Goal: Task Accomplishment & Management: Use online tool/utility

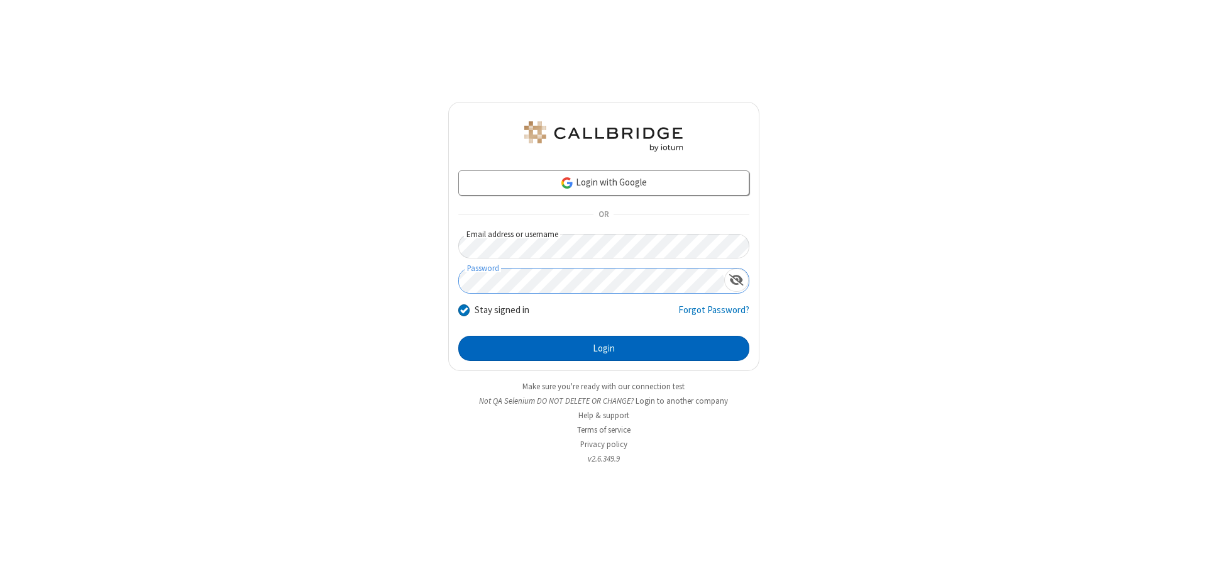
click at [604, 348] on button "Login" at bounding box center [603, 348] width 291 height 25
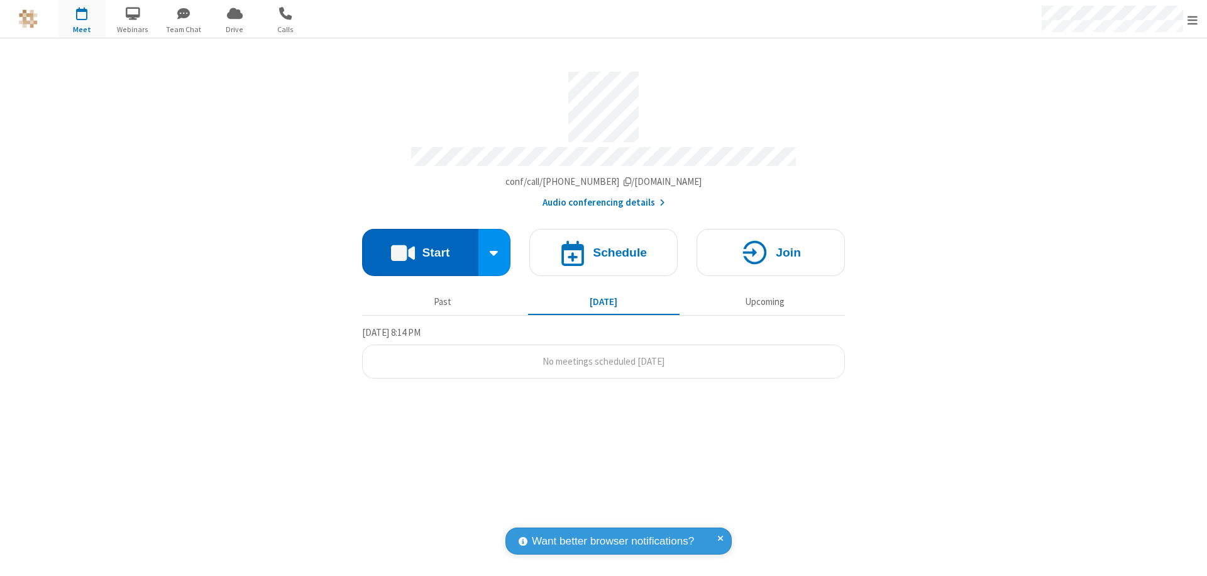
click at [420, 247] on button "Start" at bounding box center [420, 252] width 116 height 47
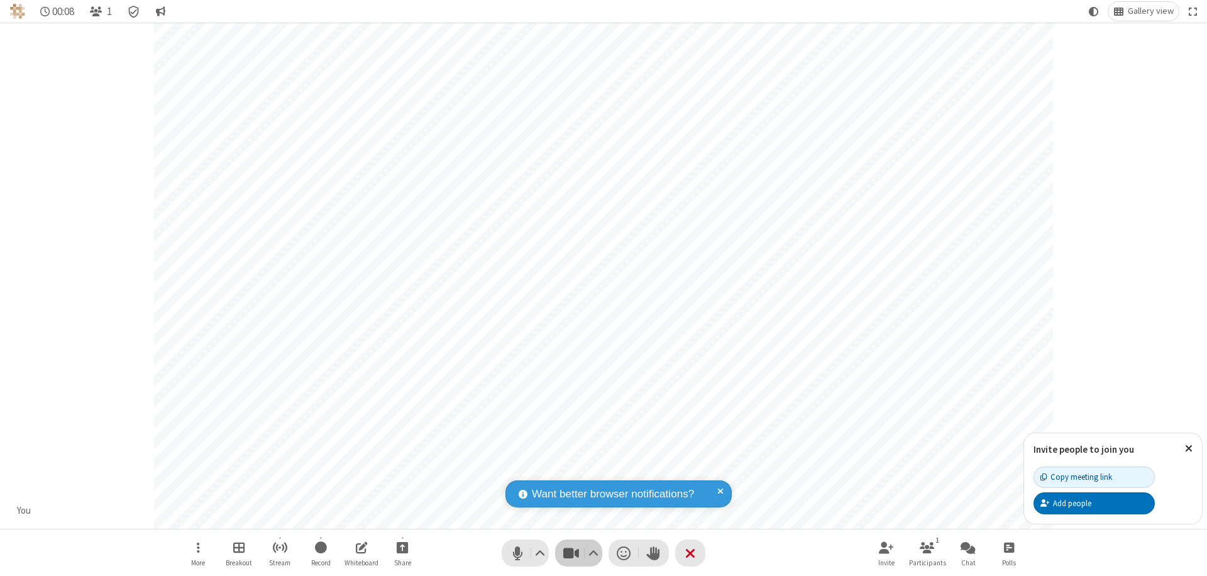
click at [571, 553] on span "Stop video (⌘+Shift+V)" at bounding box center [571, 553] width 19 height 18
click at [571, 553] on span "Start video (⌘+Shift+V)" at bounding box center [571, 553] width 19 height 18
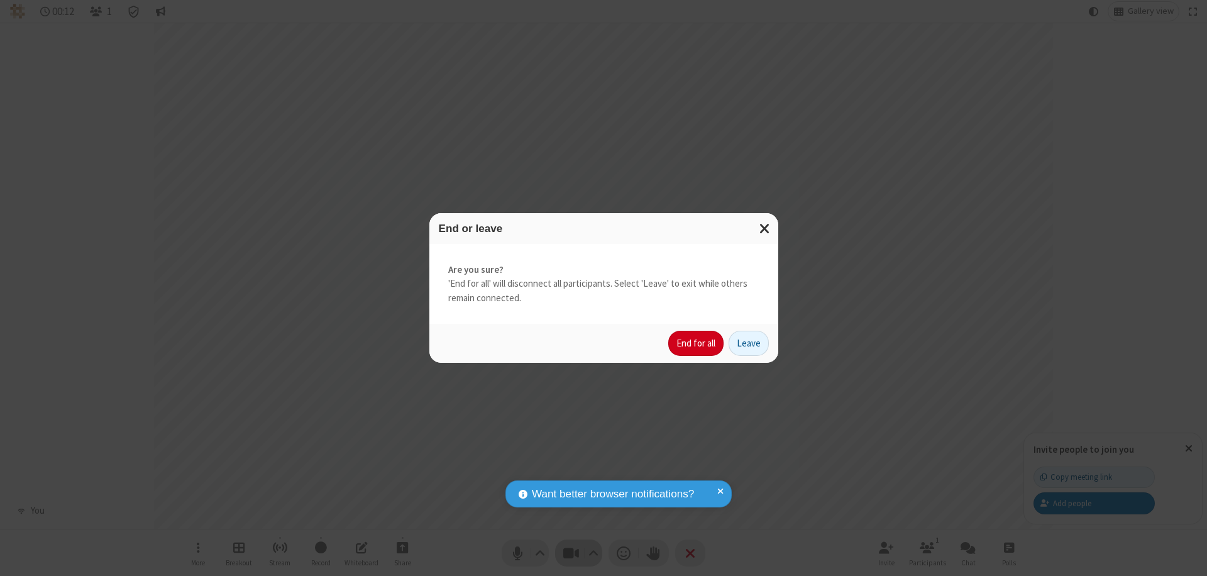
click at [697, 343] on button "End for all" at bounding box center [695, 343] width 55 height 25
